Goal: Information Seeking & Learning: Learn about a topic

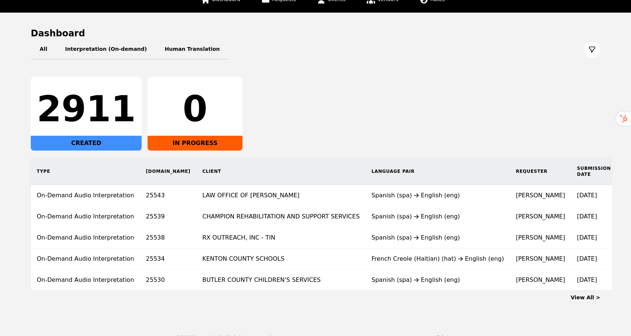
scroll to position [69, 0]
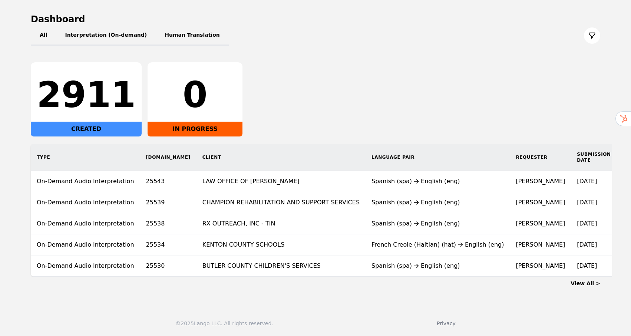
click at [590, 284] on link "View All >" at bounding box center [585, 283] width 30 height 6
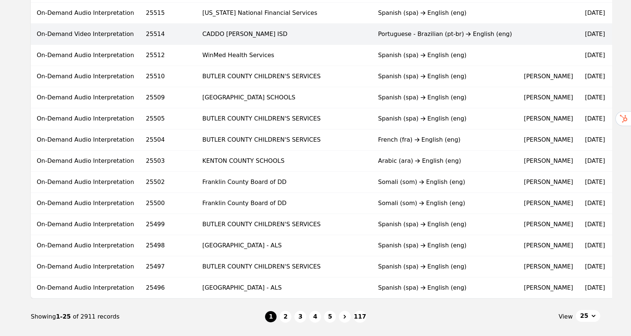
scroll to position [428, 0]
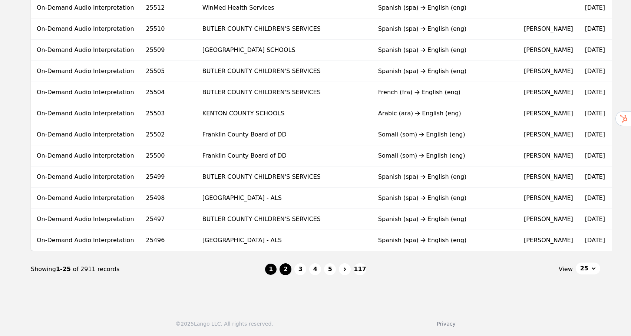
click at [286, 273] on button "2" at bounding box center [285, 269] width 12 height 12
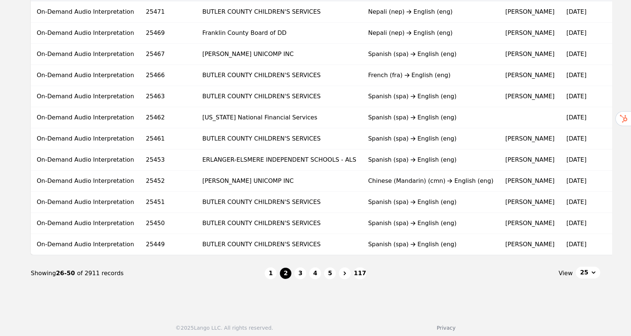
scroll to position [428, 0]
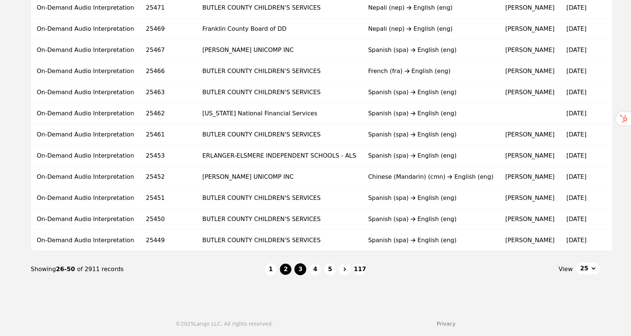
click at [296, 269] on button "3" at bounding box center [300, 269] width 12 height 12
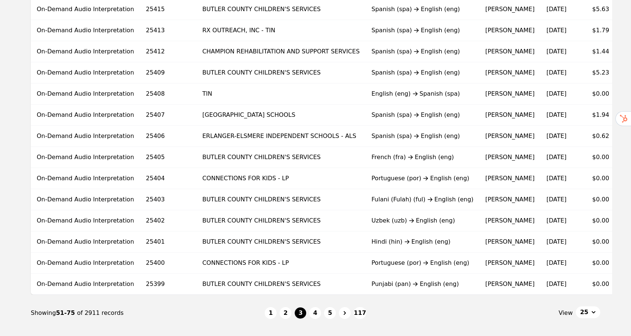
scroll to position [428, 0]
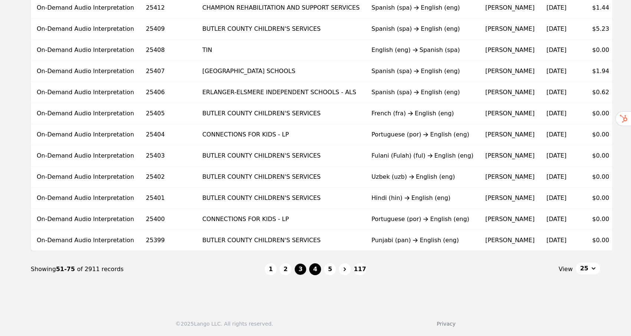
click at [315, 270] on button "4" at bounding box center [315, 269] width 12 height 12
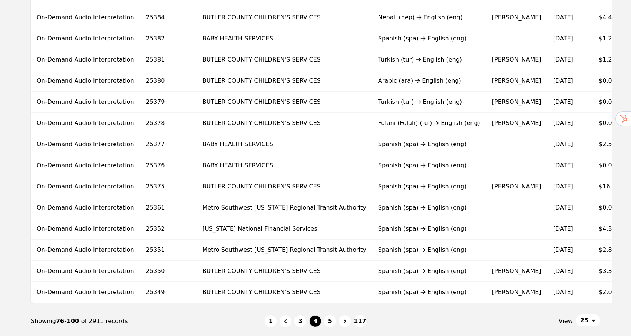
scroll to position [428, 0]
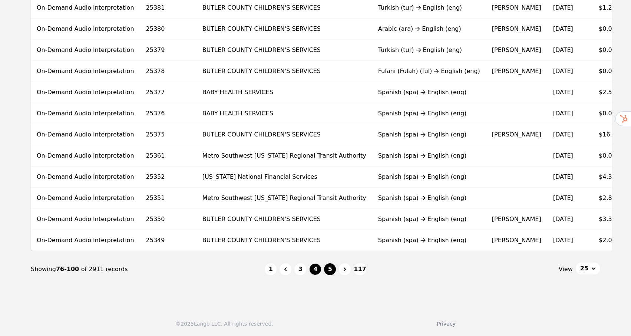
click at [331, 271] on button "5" at bounding box center [330, 269] width 12 height 12
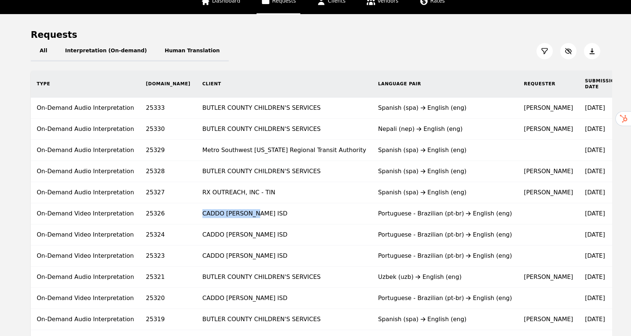
drag, startPoint x: 226, startPoint y: 216, endPoint x: 168, endPoint y: 215, distance: 58.6
click at [196, 215] on td "CADDO [PERSON_NAME] ISD" at bounding box center [284, 213] width 176 height 21
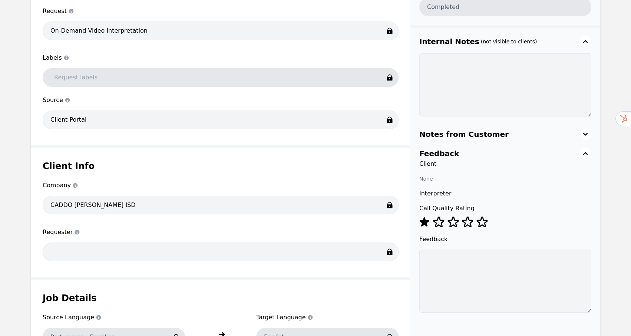
scroll to position [144, 0]
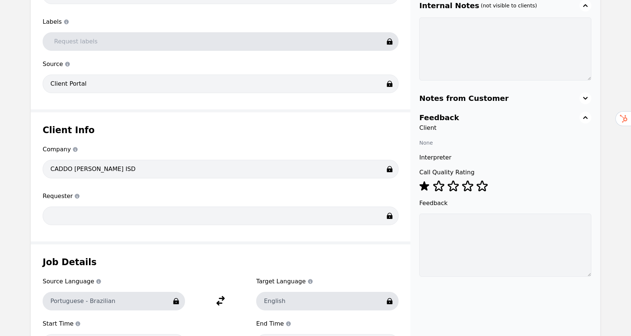
click at [260, 134] on h1 "Client Info" at bounding box center [221, 130] width 356 height 12
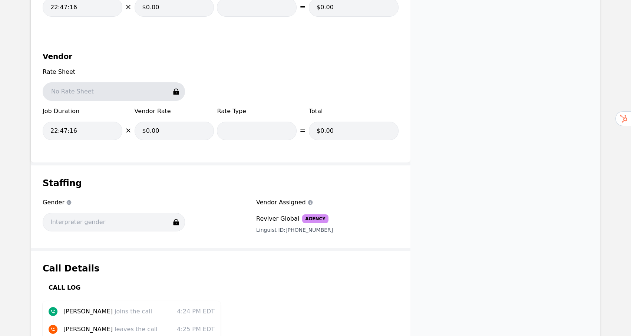
scroll to position [738, 0]
